Goal: Information Seeking & Learning: Learn about a topic

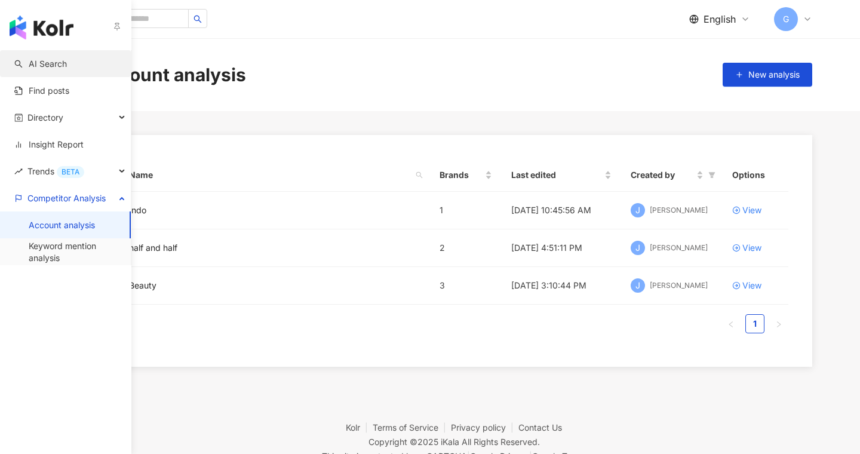
click at [41, 65] on link "AI Search" at bounding box center [40, 64] width 53 height 12
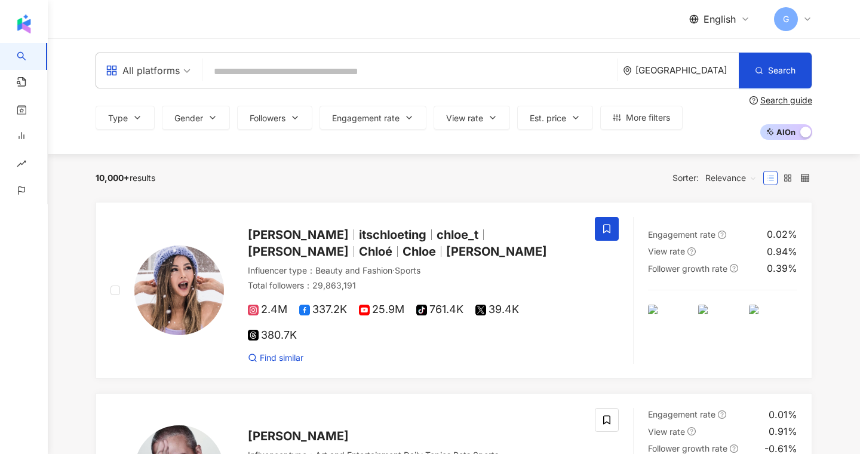
click at [695, 66] on div "[GEOGRAPHIC_DATA]" at bounding box center [686, 70] width 103 height 10
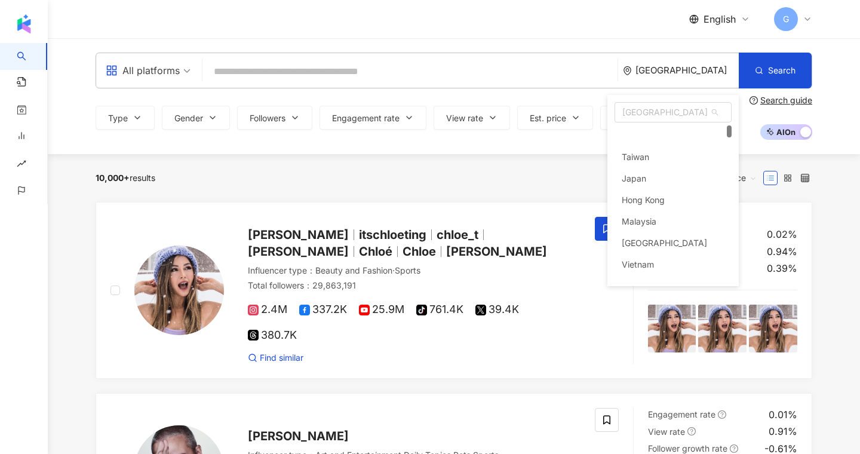
scroll to position [23, 0]
click at [644, 98] on div "Singapore vn sg kr Taiwan Japan Hong Kong Malaysia Thailand Vietnam Singapore S…" at bounding box center [672, 108] width 131 height 27
click at [639, 110] on span "[GEOGRAPHIC_DATA]" at bounding box center [673, 112] width 116 height 19
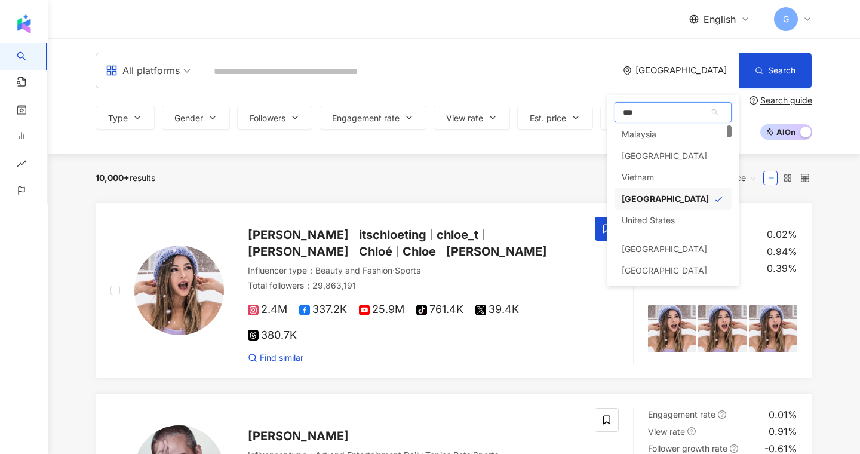
scroll to position [0, 0]
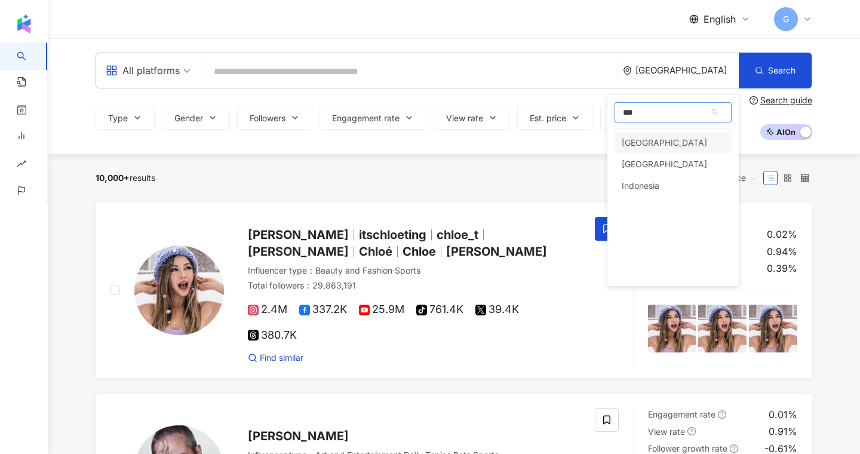
type input "****"
click at [634, 143] on div "Indonesia" at bounding box center [641, 143] width 38 height 22
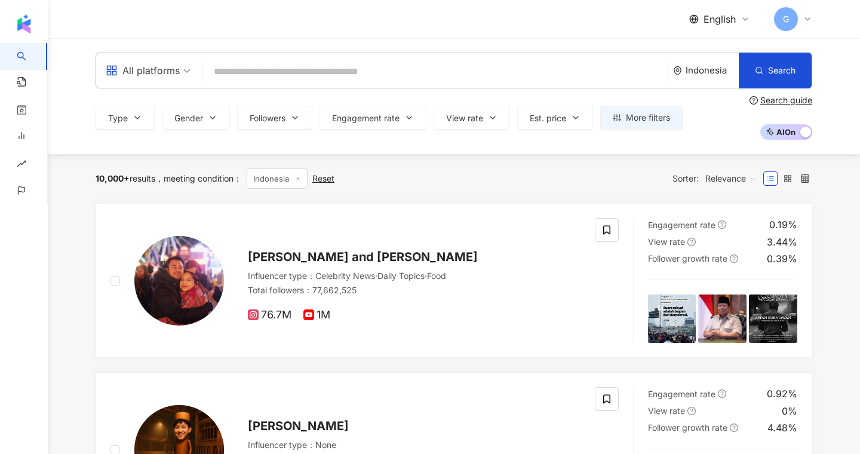
click at [305, 75] on input "search" at bounding box center [435, 71] width 456 height 23
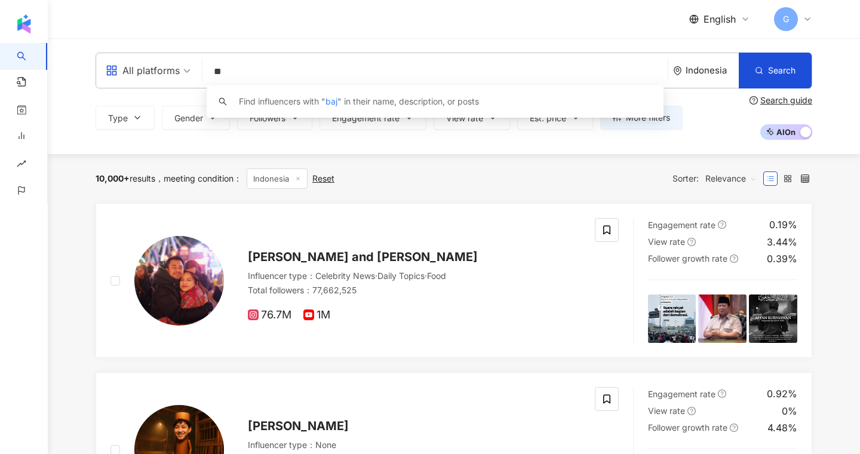
type input "*"
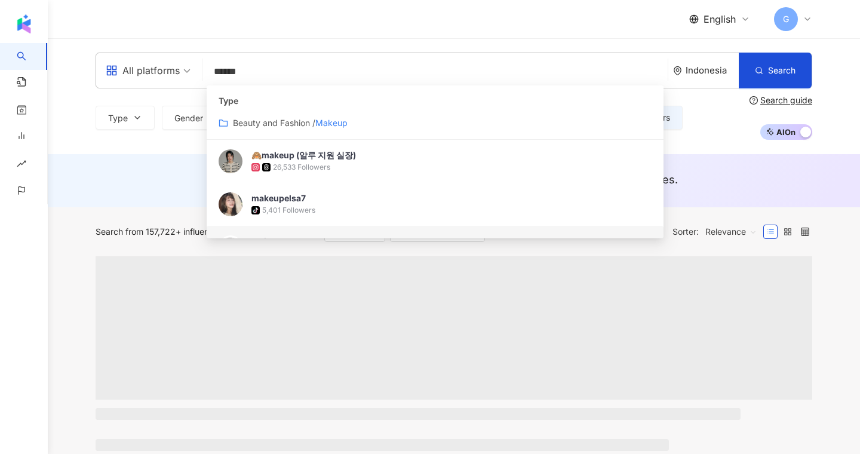
type input "******"
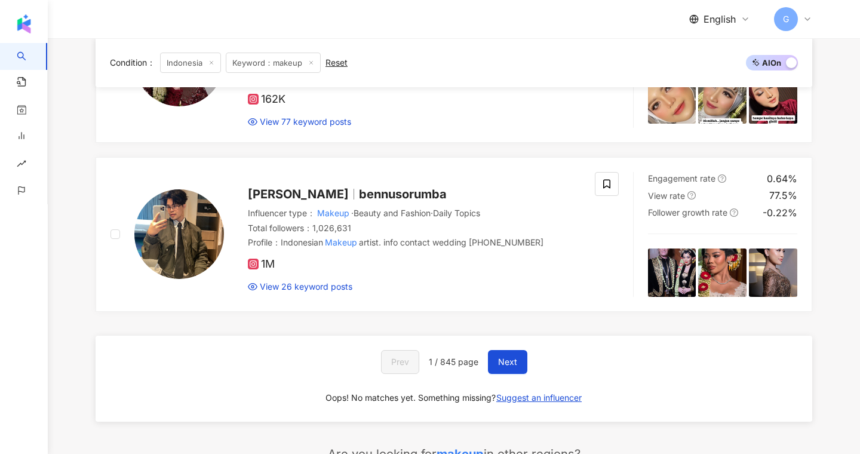
scroll to position [471, 0]
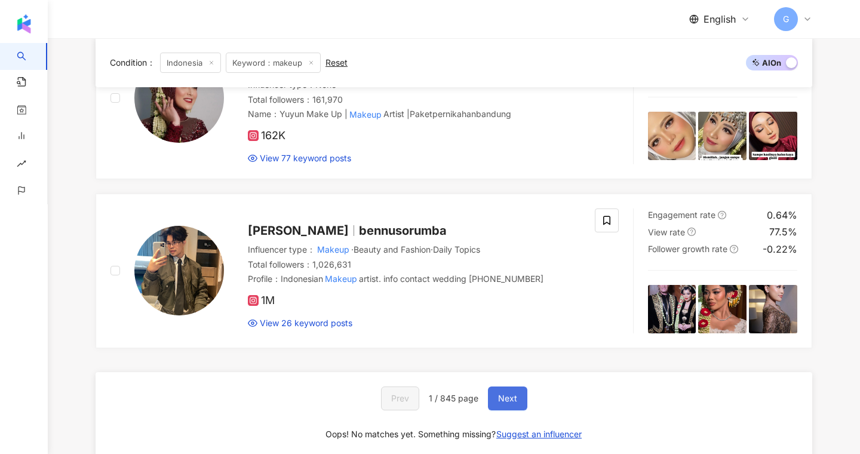
click at [502, 394] on span "Next" at bounding box center [507, 399] width 19 height 10
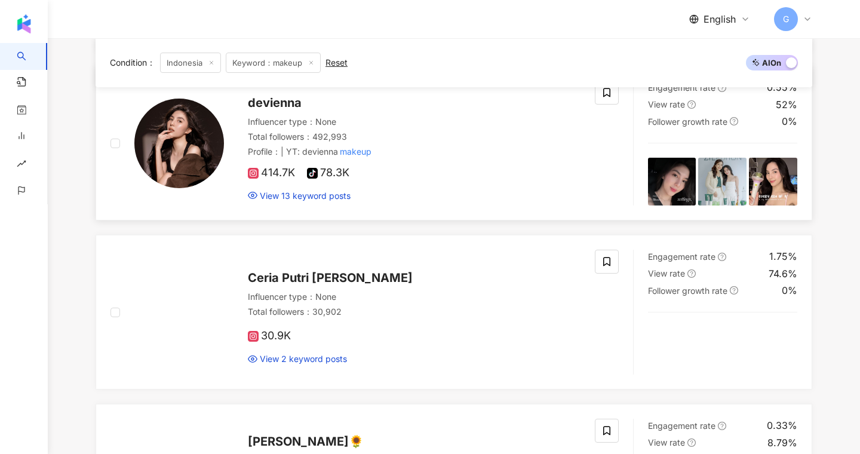
scroll to position [327, 0]
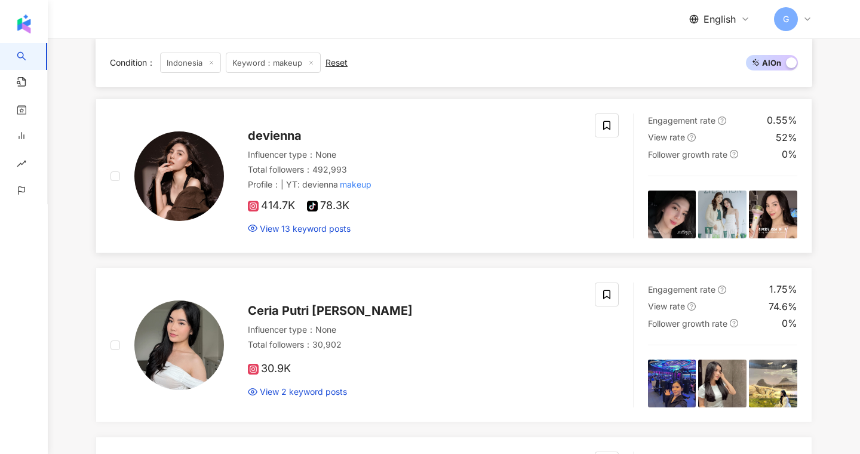
click at [277, 131] on span "devienna" at bounding box center [275, 135] width 54 height 14
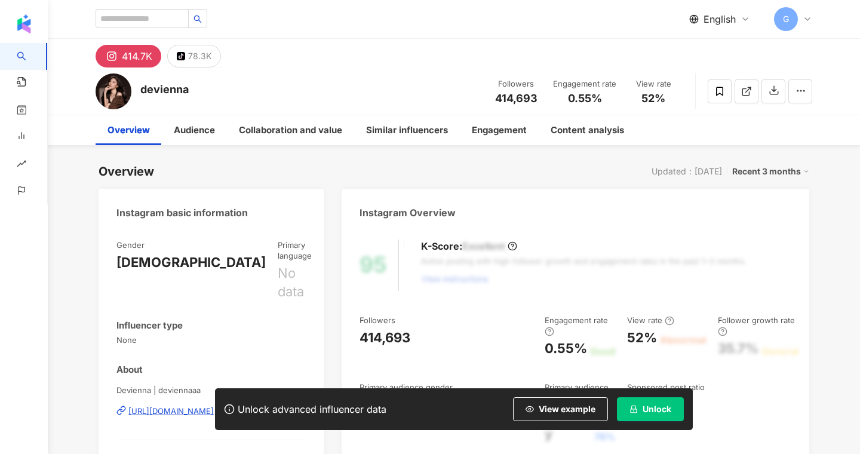
click at [660, 417] on button "Unlock" at bounding box center [650, 409] width 67 height 24
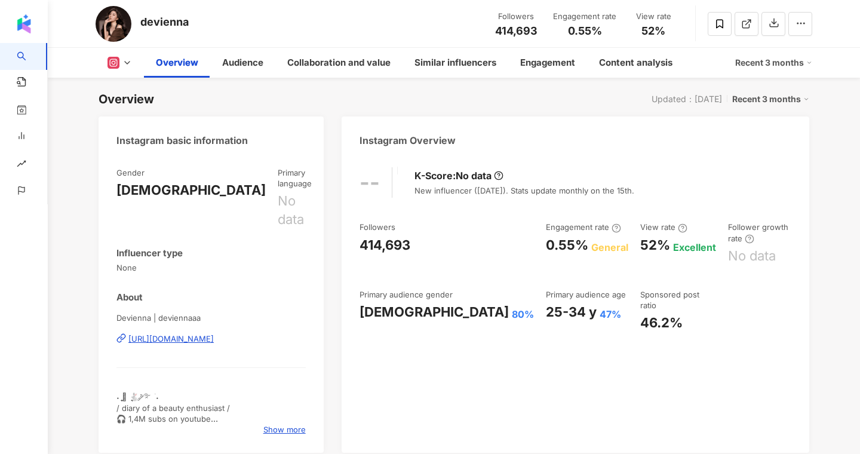
scroll to position [75, 0]
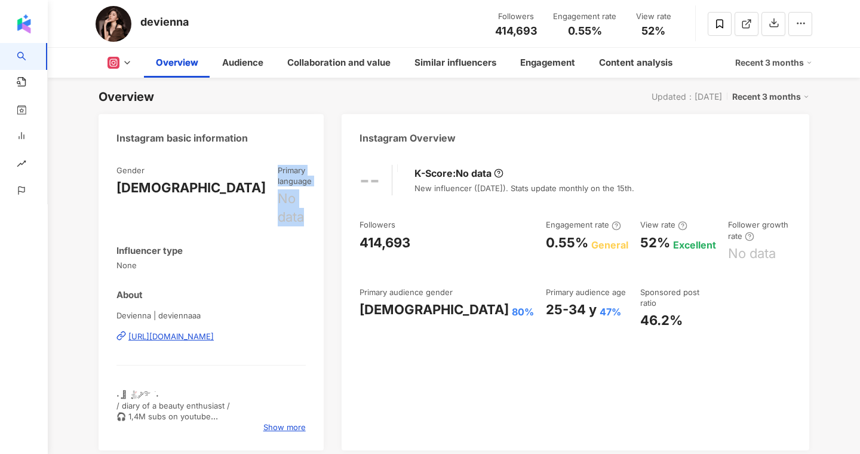
drag, startPoint x: 232, startPoint y: 172, endPoint x: 291, endPoint y: 202, distance: 66.8
click at [291, 202] on div "Gender [DEMOGRAPHIC_DATA] Primary language No data Influencer type None About D…" at bounding box center [210, 299] width 189 height 268
drag, startPoint x: 696, startPoint y: 225, endPoint x: 748, endPoint y: 245, distance: 55.6
click at [748, 245] on div "Follower growth rate No data" at bounding box center [759, 240] width 63 height 43
click at [732, 248] on div "No data" at bounding box center [752, 253] width 48 height 19
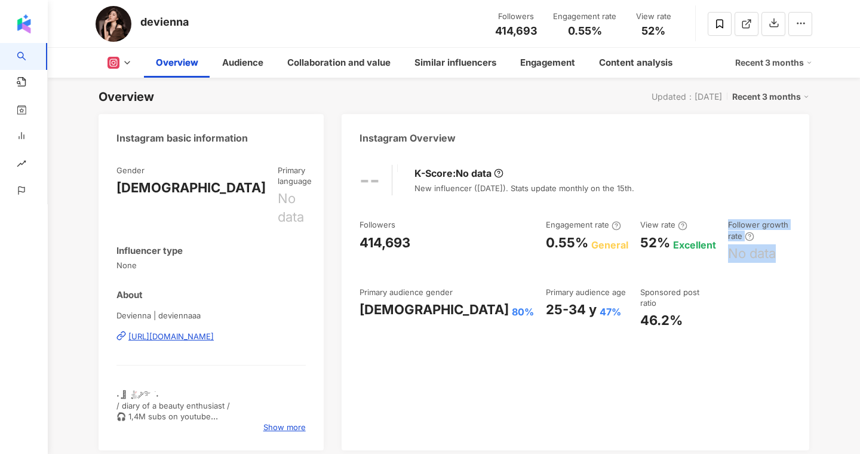
drag, startPoint x: 744, startPoint y: 248, endPoint x: 689, endPoint y: 225, distance: 59.9
click at [689, 225] on div "Followers 414,693 Engagement rate 0.55% General View rate 52% Excellent Followe…" at bounding box center [576, 274] width 432 height 110
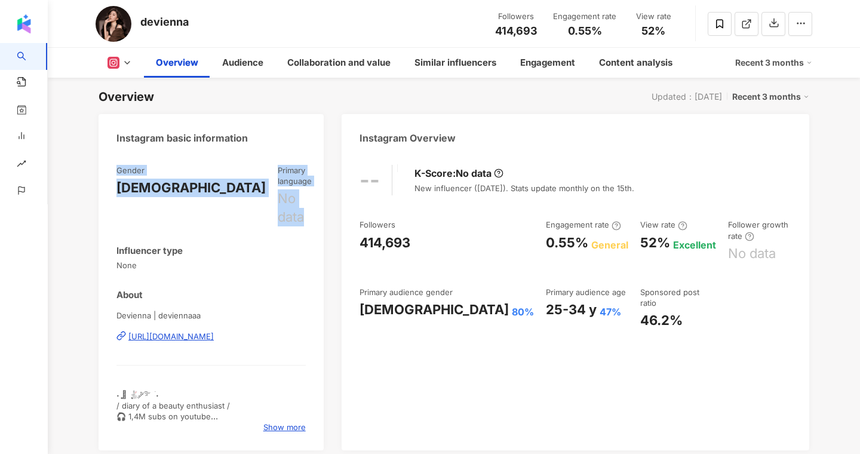
drag, startPoint x: 296, startPoint y: 188, endPoint x: 225, endPoint y: 152, distance: 79.6
click at [225, 152] on div "Instagram basic information Gender [DEMOGRAPHIC_DATA] Primary language No data …" at bounding box center [211, 282] width 225 height 336
click at [239, 165] on div "Gender [DEMOGRAPHIC_DATA] Primary language No data" at bounding box center [210, 196] width 189 height 62
drag, startPoint x: 242, startPoint y: 170, endPoint x: 287, endPoint y: 183, distance: 46.9
click at [287, 183] on div "Primary language No data" at bounding box center [295, 196] width 34 height 62
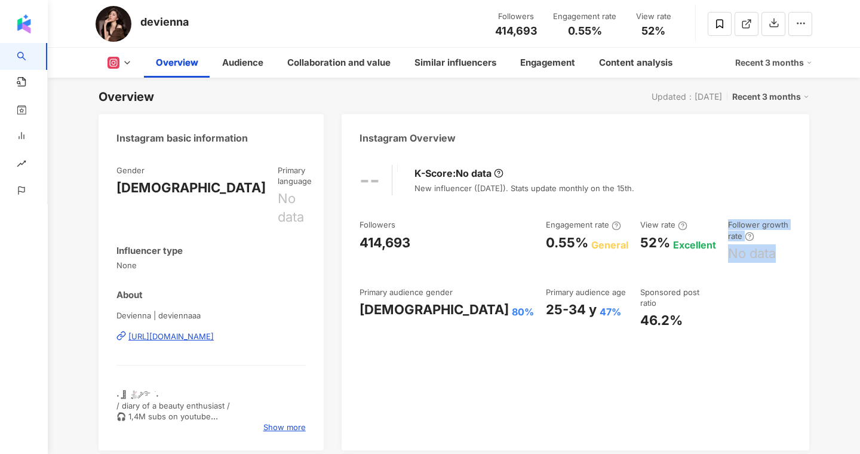
drag, startPoint x: 690, startPoint y: 225, endPoint x: 745, endPoint y: 241, distance: 56.7
click at [745, 241] on div "Followers 414,693 Engagement rate 0.55% General View rate 52% Excellent Followe…" at bounding box center [576, 274] width 432 height 110
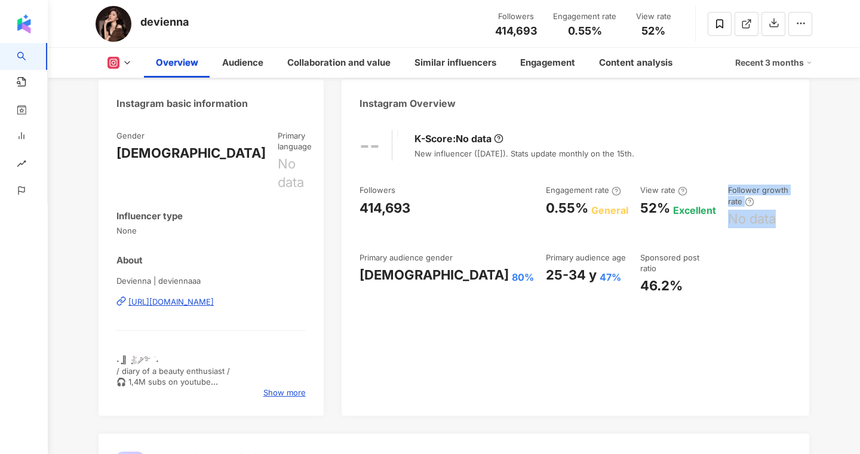
scroll to position [58, 0]
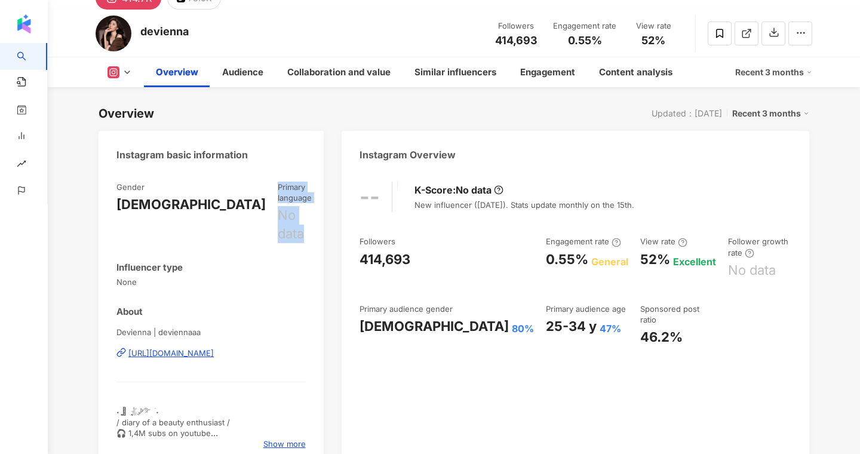
drag, startPoint x: 241, startPoint y: 183, endPoint x: 305, endPoint y: 202, distance: 66.1
click at [305, 202] on div "Primary language No data" at bounding box center [295, 213] width 34 height 62
drag, startPoint x: 692, startPoint y: 241, endPoint x: 755, endPoint y: 265, distance: 67.1
click at [755, 265] on div "Follower growth rate No data" at bounding box center [759, 257] width 63 height 43
click at [728, 261] on div "No data" at bounding box center [752, 270] width 48 height 19
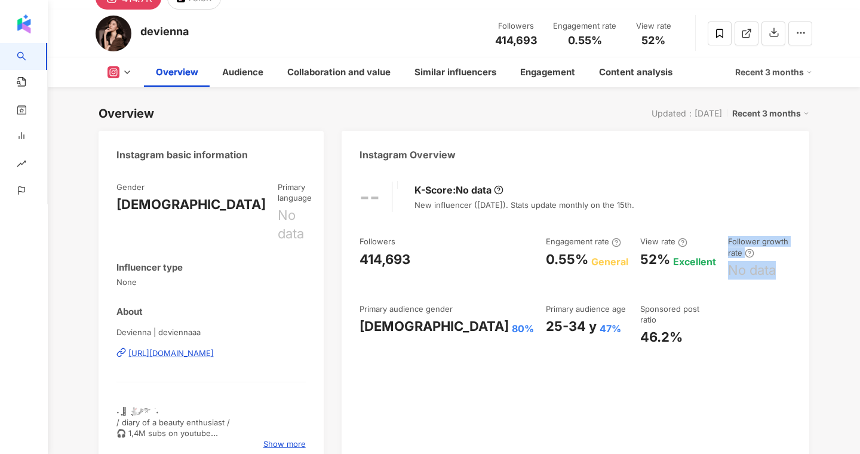
drag, startPoint x: 739, startPoint y: 257, endPoint x: 687, endPoint y: 238, distance: 56.1
click at [687, 238] on div "Followers 414,693 Engagement rate 0.55% General View rate 52% Excellent Followe…" at bounding box center [576, 291] width 432 height 110
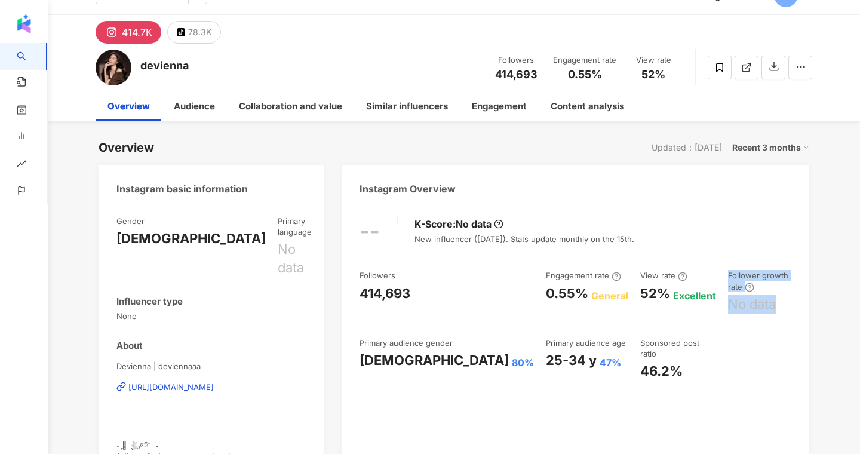
scroll to position [0, 0]
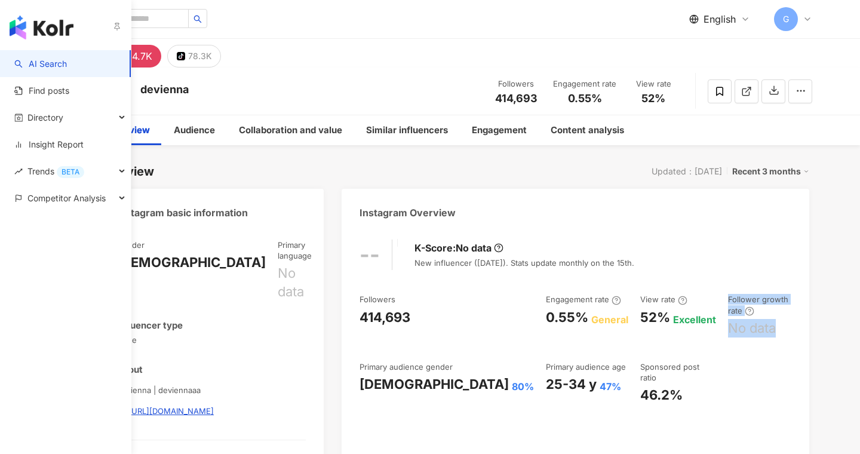
click at [44, 65] on link "AI Search" at bounding box center [40, 64] width 53 height 12
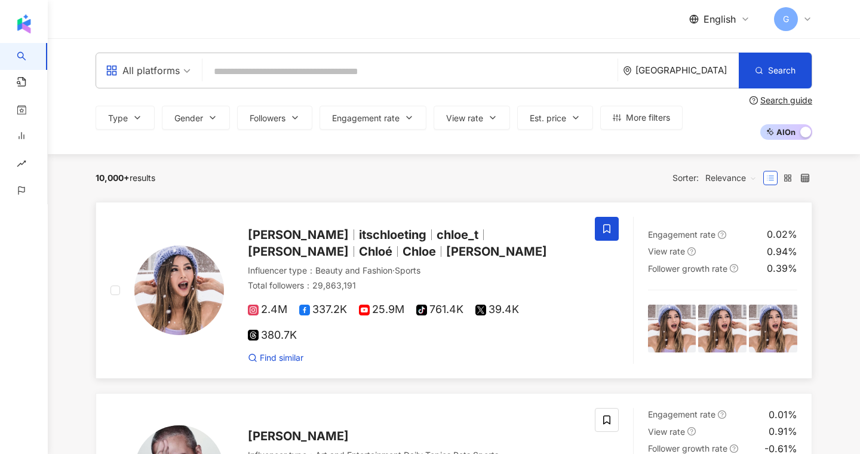
click at [446, 249] on span "[PERSON_NAME]" at bounding box center [496, 251] width 101 height 14
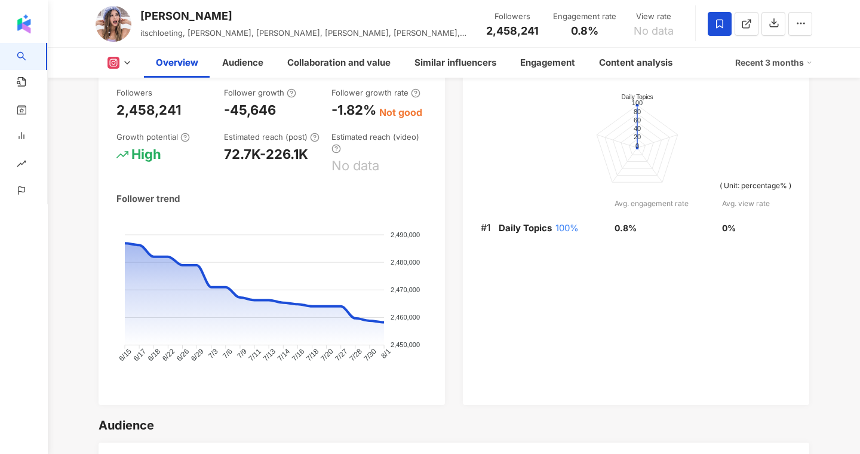
scroll to position [650, 0]
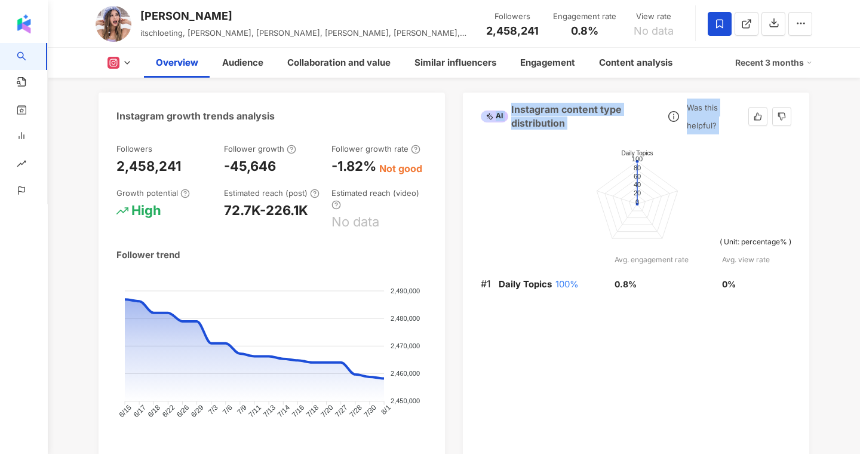
drag, startPoint x: 508, startPoint y: 106, endPoint x: 718, endPoint y: 300, distance: 286.5
click at [720, 300] on div "AI Instagram content type distribution Was this helpful? Request trial plan ( R…" at bounding box center [636, 277] width 346 height 369
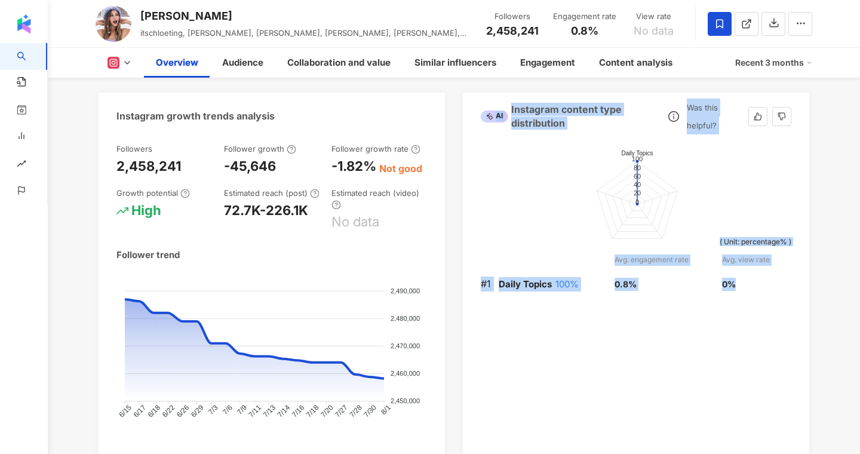
drag, startPoint x: 746, startPoint y: 288, endPoint x: 483, endPoint y: 110, distance: 317.7
click at [483, 110] on div "AI Instagram content type distribution Was this helpful? Request trial plan ( R…" at bounding box center [636, 277] width 346 height 369
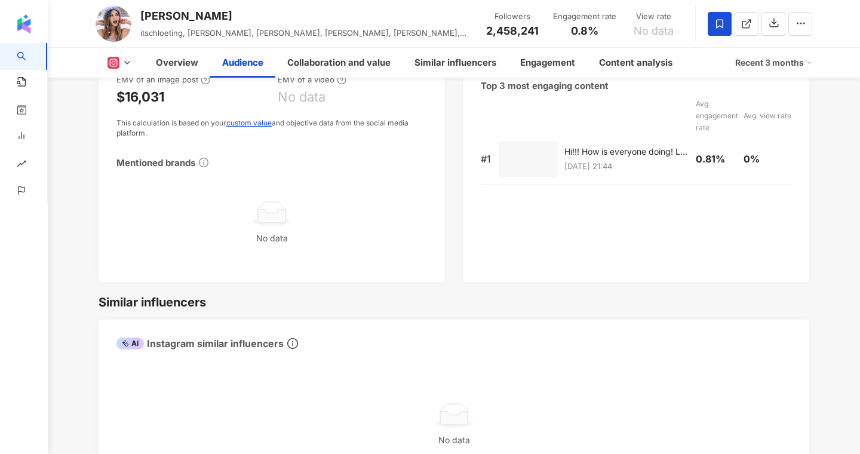
scroll to position [1924, 0]
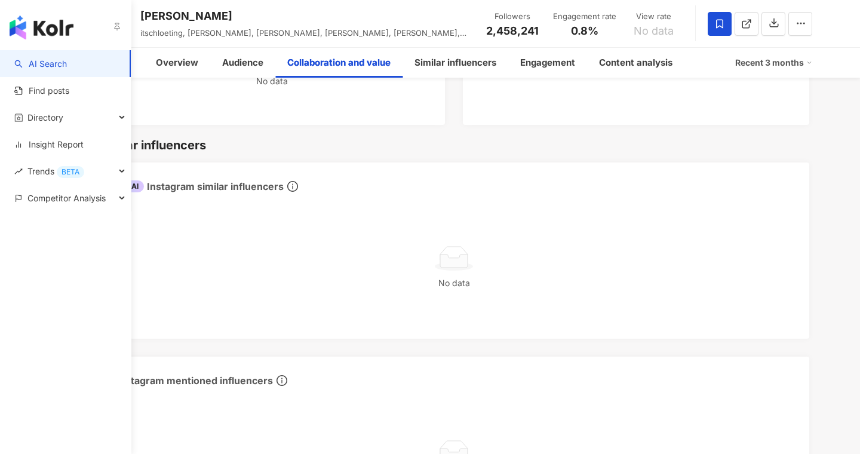
click at [30, 61] on link "AI Search" at bounding box center [40, 64] width 53 height 12
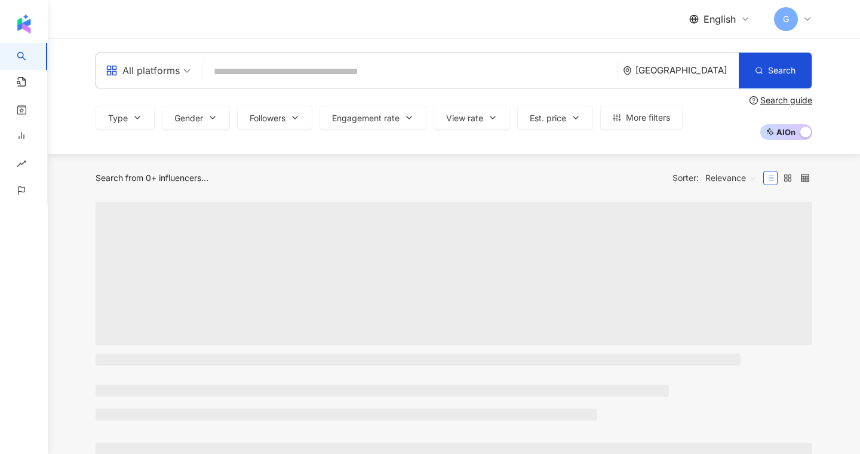
click at [701, 67] on div "[GEOGRAPHIC_DATA]" at bounding box center [686, 70] width 103 height 10
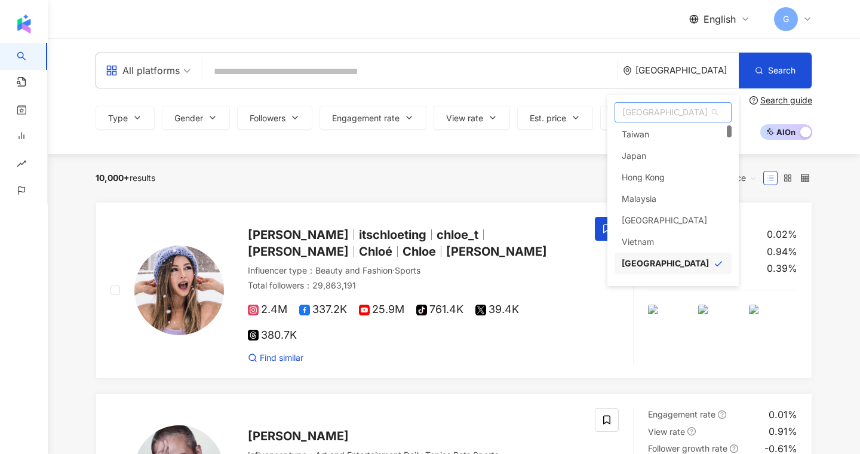
click at [673, 109] on span "[GEOGRAPHIC_DATA]" at bounding box center [673, 112] width 116 height 19
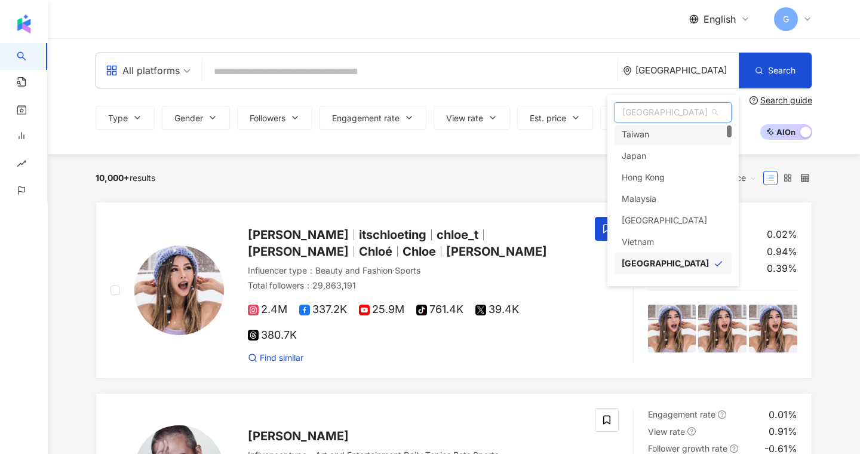
click at [655, 115] on span "[GEOGRAPHIC_DATA]" at bounding box center [673, 112] width 116 height 19
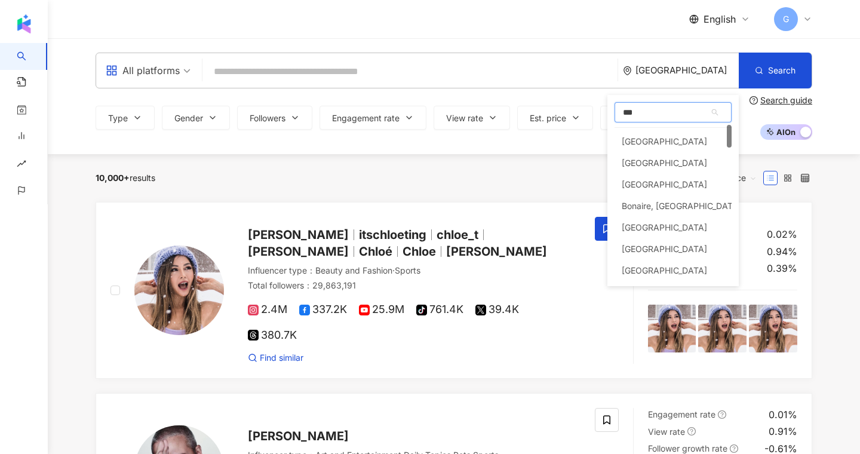
scroll to position [0, 0]
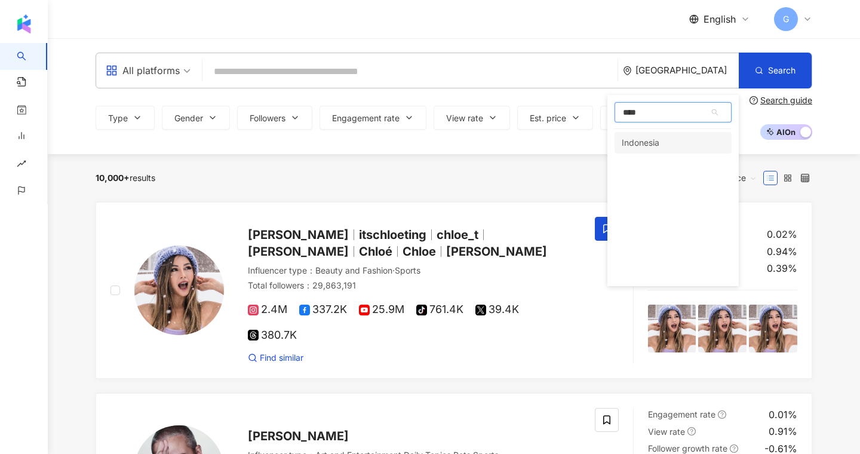
type input "*****"
click at [662, 136] on div "Indonesia" at bounding box center [673, 143] width 117 height 22
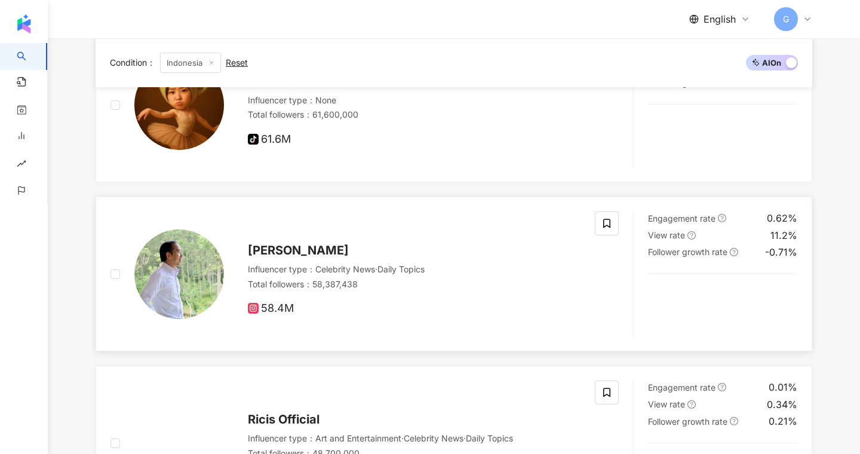
scroll to position [555, 0]
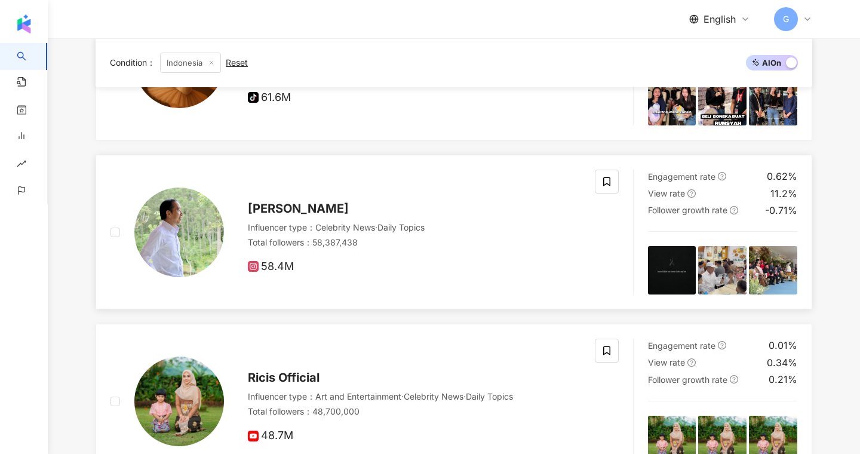
click at [284, 208] on span "Joko Widodo" at bounding box center [298, 208] width 101 height 14
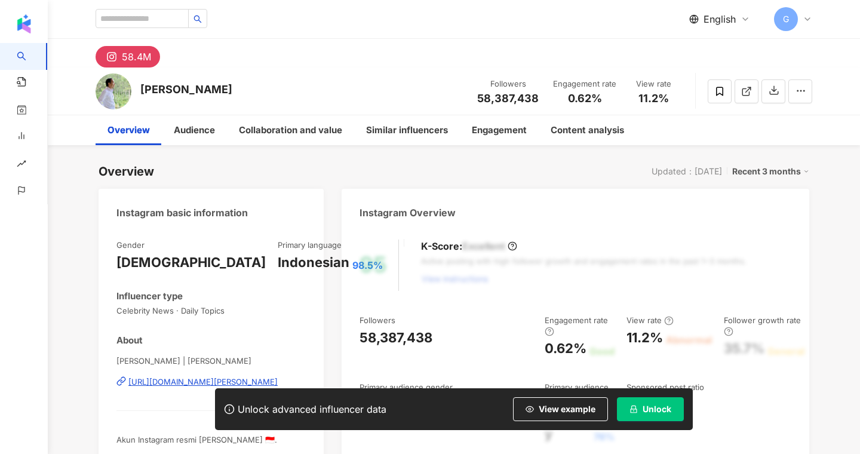
click at [478, 165] on div "Overview Updated：9/3/25 Recent 3 months" at bounding box center [454, 171] width 711 height 17
